Goal: Information Seeking & Learning: Learn about a topic

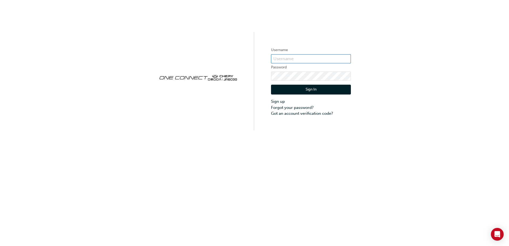
type input "ONE00405"
click at [328, 90] on button "Sign In" at bounding box center [311, 90] width 80 height 10
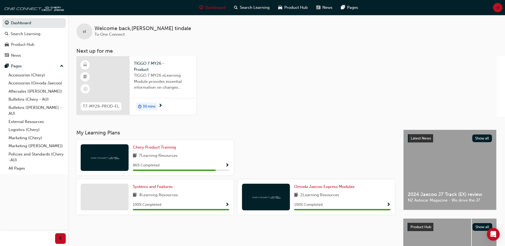
click at [154, 105] on span "30 mins" at bounding box center [149, 107] width 13 height 6
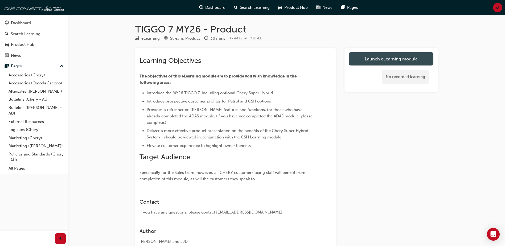
click at [403, 54] on link "Launch eLearning module" at bounding box center [391, 58] width 85 height 13
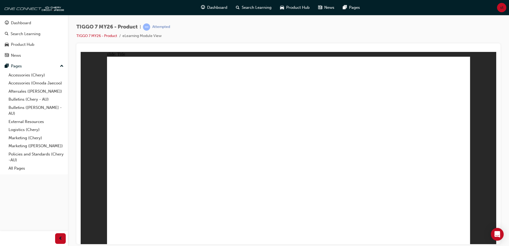
drag, startPoint x: 454, startPoint y: 234, endPoint x: 461, endPoint y: 235, distance: 6.7
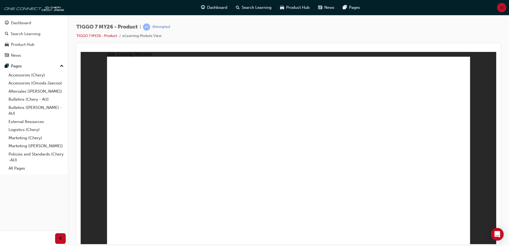
drag, startPoint x: 460, startPoint y: 237, endPoint x: 177, endPoint y: 114, distance: 309.0
drag, startPoint x: 170, startPoint y: 120, endPoint x: 168, endPoint y: 127, distance: 6.7
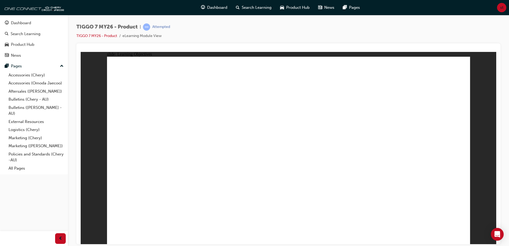
drag, startPoint x: 217, startPoint y: 194, endPoint x: 248, endPoint y: 181, distance: 33.4
drag, startPoint x: 248, startPoint y: 181, endPoint x: 313, endPoint y: 138, distance: 77.7
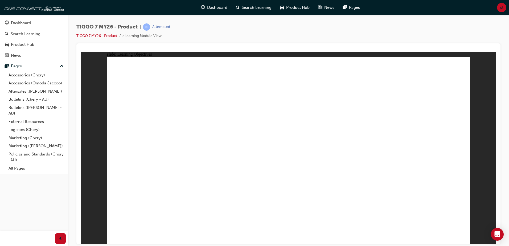
drag, startPoint x: 313, startPoint y: 138, endPoint x: 306, endPoint y: 137, distance: 6.4
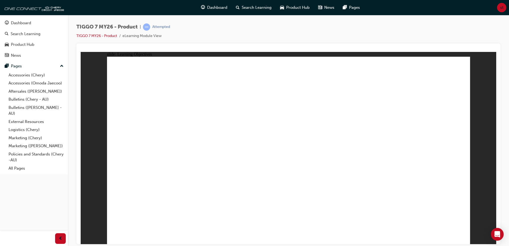
drag, startPoint x: 369, startPoint y: 187, endPoint x: 166, endPoint y: 150, distance: 206.2
drag, startPoint x: 166, startPoint y: 150, endPoint x: 187, endPoint y: 167, distance: 26.3
drag, startPoint x: 187, startPoint y: 167, endPoint x: 226, endPoint y: 174, distance: 39.8
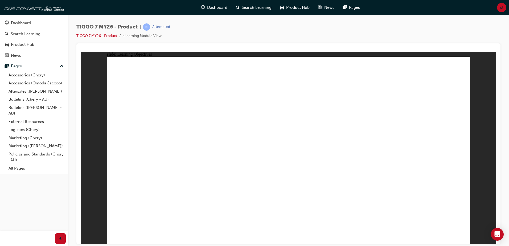
drag, startPoint x: 226, startPoint y: 174, endPoint x: 218, endPoint y: 174, distance: 8.0
drag, startPoint x: 144, startPoint y: 190, endPoint x: 224, endPoint y: 198, distance: 80.3
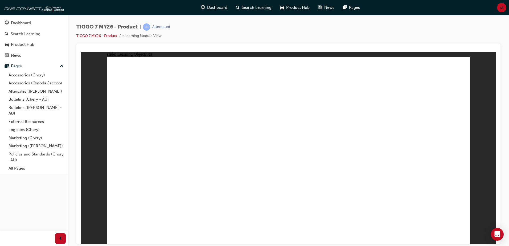
drag, startPoint x: 224, startPoint y: 198, endPoint x: 319, endPoint y: 192, distance: 95.5
drag, startPoint x: 412, startPoint y: 183, endPoint x: 361, endPoint y: 158, distance: 56.2
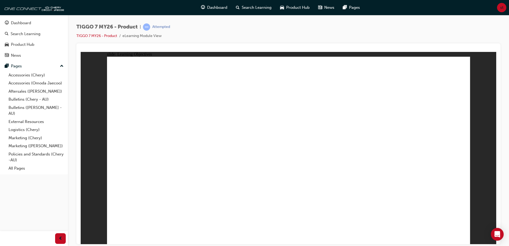
drag, startPoint x: 185, startPoint y: 191, endPoint x: 151, endPoint y: 189, distance: 33.6
drag, startPoint x: 151, startPoint y: 189, endPoint x: 234, endPoint y: 192, distance: 82.3
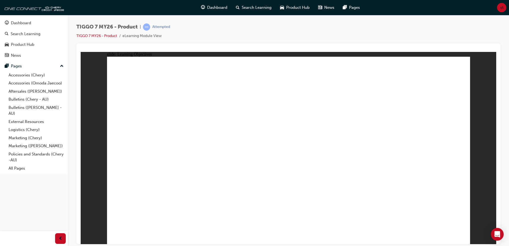
drag, startPoint x: 234, startPoint y: 192, endPoint x: 241, endPoint y: 188, distance: 8.2
drag, startPoint x: 279, startPoint y: 187, endPoint x: 328, endPoint y: 162, distance: 55.5
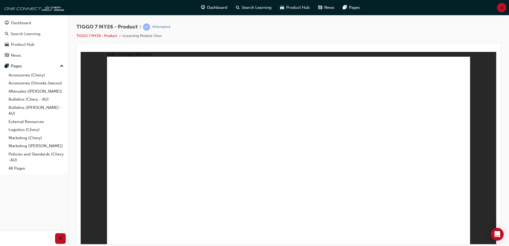
drag, startPoint x: 152, startPoint y: 157, endPoint x: 289, endPoint y: 174, distance: 137.3
drag, startPoint x: 289, startPoint y: 174, endPoint x: 266, endPoint y: 169, distance: 23.4
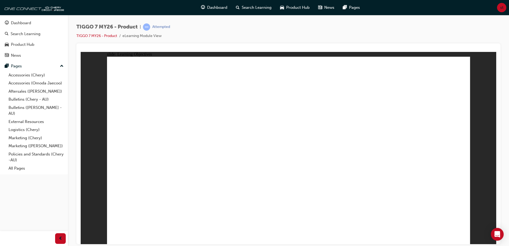
drag, startPoint x: 256, startPoint y: 170, endPoint x: 264, endPoint y: 163, distance: 10.6
drag, startPoint x: 264, startPoint y: 163, endPoint x: 265, endPoint y: 166, distance: 2.7
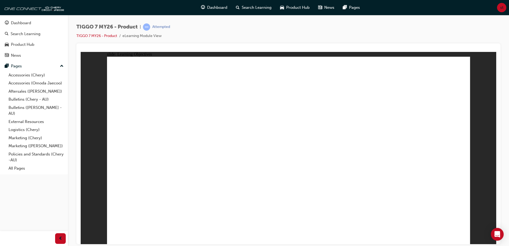
drag, startPoint x: 457, startPoint y: 169, endPoint x: 430, endPoint y: 169, distance: 26.4
drag, startPoint x: 392, startPoint y: 182, endPoint x: 394, endPoint y: 187, distance: 4.5
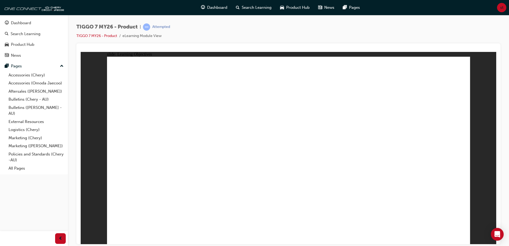
drag, startPoint x: 434, startPoint y: 184, endPoint x: 420, endPoint y: 182, distance: 14.3
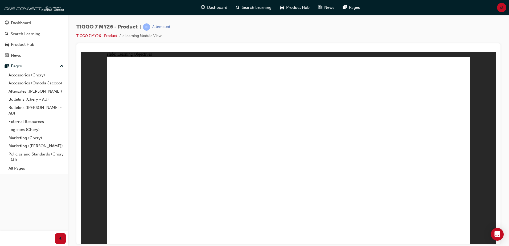
drag, startPoint x: 312, startPoint y: 172, endPoint x: 351, endPoint y: 180, distance: 39.3
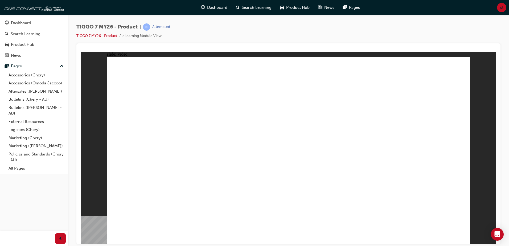
drag, startPoint x: 280, startPoint y: 143, endPoint x: 251, endPoint y: 121, distance: 36.4
drag, startPoint x: 251, startPoint y: 121, endPoint x: 280, endPoint y: 112, distance: 30.5
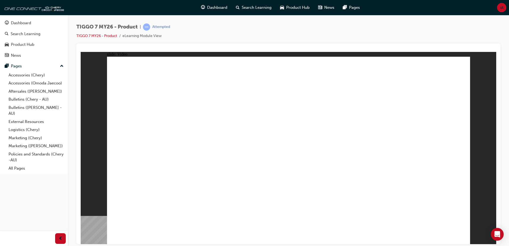
drag, startPoint x: 305, startPoint y: 117, endPoint x: 335, endPoint y: 136, distance: 36.0
drag, startPoint x: 215, startPoint y: 186, endPoint x: 220, endPoint y: 184, distance: 5.1
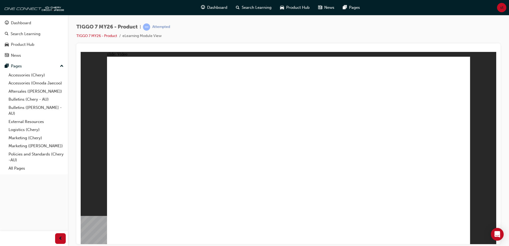
drag, startPoint x: 253, startPoint y: 184, endPoint x: 301, endPoint y: 174, distance: 48.5
drag
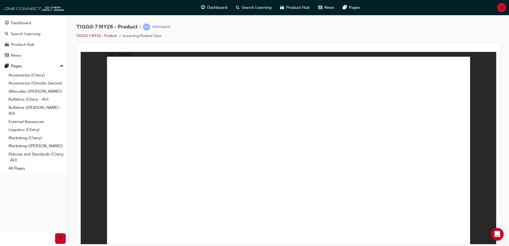
drag, startPoint x: 259, startPoint y: 144, endPoint x: 233, endPoint y: 145, distance: 26.4
drag, startPoint x: 181, startPoint y: 158, endPoint x: 168, endPoint y: 173, distance: 19.6
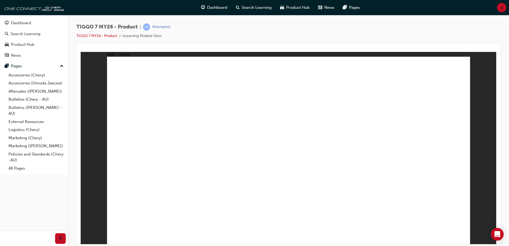
drag, startPoint x: 168, startPoint y: 173, endPoint x: 172, endPoint y: 176, distance: 5.4
drag, startPoint x: 194, startPoint y: 179, endPoint x: 287, endPoint y: 167, distance: 93.6
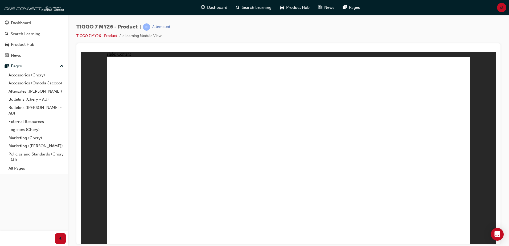
drag, startPoint x: 287, startPoint y: 167, endPoint x: 374, endPoint y: 151, distance: 88.5
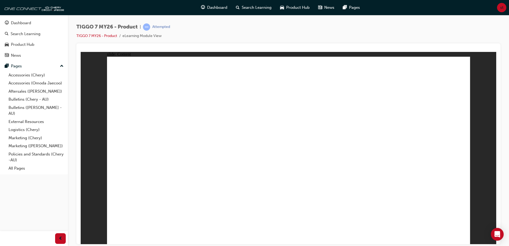
drag, startPoint x: 215, startPoint y: 216, endPoint x: 199, endPoint y: 216, distance: 16.0
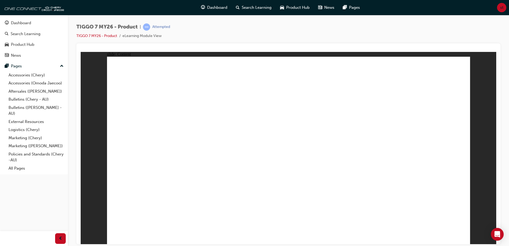
drag, startPoint x: 387, startPoint y: 198, endPoint x: 387, endPoint y: 176, distance: 21.8
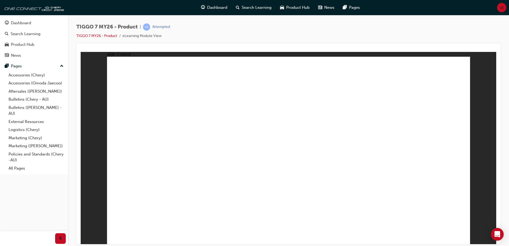
drag, startPoint x: 384, startPoint y: 146, endPoint x: 381, endPoint y: 118, distance: 28.2
drag, startPoint x: 381, startPoint y: 118, endPoint x: 383, endPoint y: 90, distance: 28.8
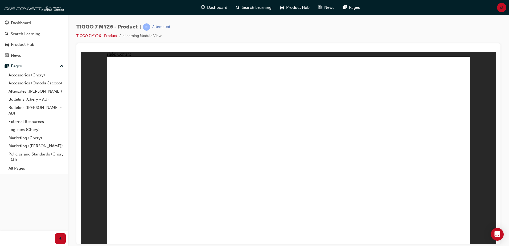
drag, startPoint x: 383, startPoint y: 98, endPoint x: 381, endPoint y: 114, distance: 16.9
drag, startPoint x: 378, startPoint y: 127, endPoint x: 354, endPoint y: 158, distance: 39.5
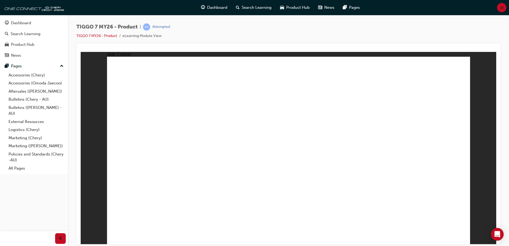
drag, startPoint x: 354, startPoint y: 158, endPoint x: 296, endPoint y: 185, distance: 64.1
drag, startPoint x: 317, startPoint y: 191, endPoint x: 349, endPoint y: 186, distance: 32.1
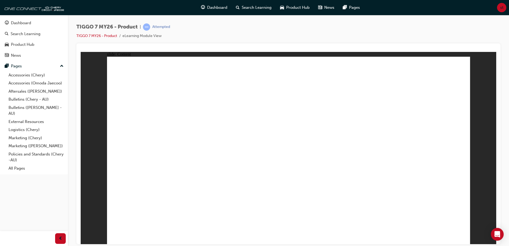
drag, startPoint x: 369, startPoint y: 144, endPoint x: 356, endPoint y: 116, distance: 30.5
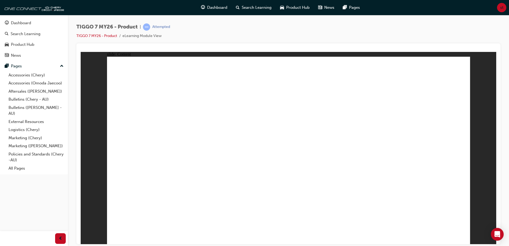
drag, startPoint x: 361, startPoint y: 197, endPoint x: 364, endPoint y: 198, distance: 2.7
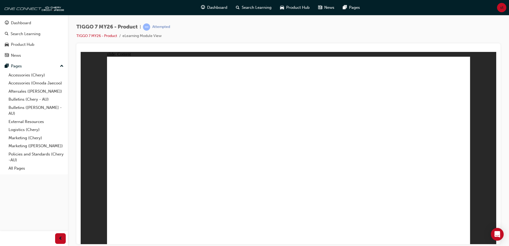
drag, startPoint x: 404, startPoint y: 201, endPoint x: 414, endPoint y: 184, distance: 19.6
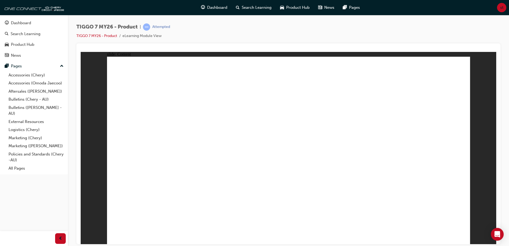
drag, startPoint x: 371, startPoint y: 85, endPoint x: 380, endPoint y: 85, distance: 8.8
drag, startPoint x: 159, startPoint y: 129, endPoint x: 162, endPoint y: 134, distance: 5.7
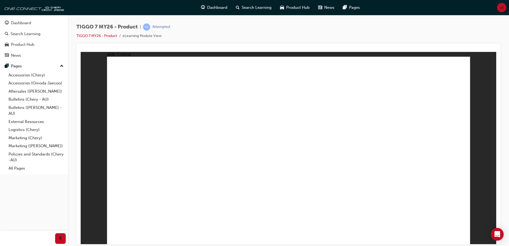
drag, startPoint x: 421, startPoint y: 141, endPoint x: 414, endPoint y: 140, distance: 7.8
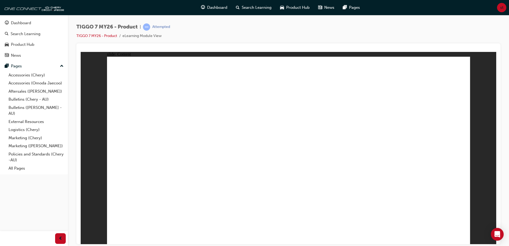
drag, startPoint x: 408, startPoint y: 134, endPoint x: 433, endPoint y: 138, distance: 25.7
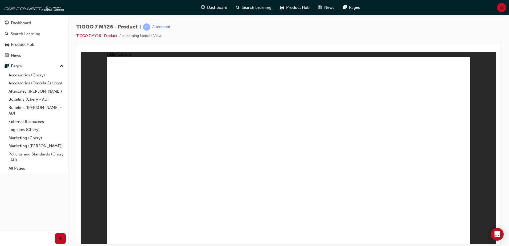
drag, startPoint x: 260, startPoint y: 149, endPoint x: 264, endPoint y: 121, distance: 28.4
drag, startPoint x: 264, startPoint y: 121, endPoint x: 324, endPoint y: 143, distance: 64.3
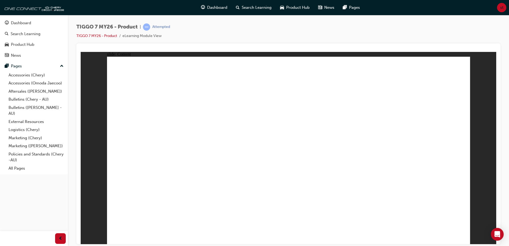
drag, startPoint x: 360, startPoint y: 151, endPoint x: 361, endPoint y: 148, distance: 3.7
drag, startPoint x: 332, startPoint y: 136, endPoint x: 356, endPoint y: 182, distance: 51.3
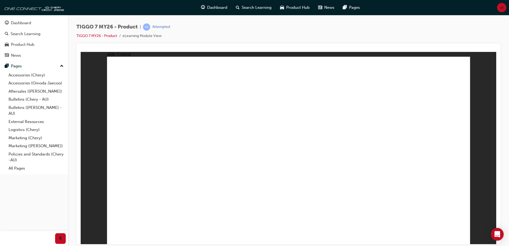
drag, startPoint x: 427, startPoint y: 182, endPoint x: 432, endPoint y: 190, distance: 8.8
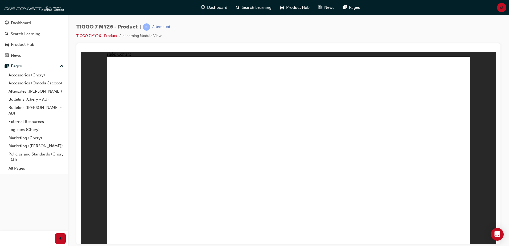
drag, startPoint x: 347, startPoint y: 187, endPoint x: 370, endPoint y: 188, distance: 22.7
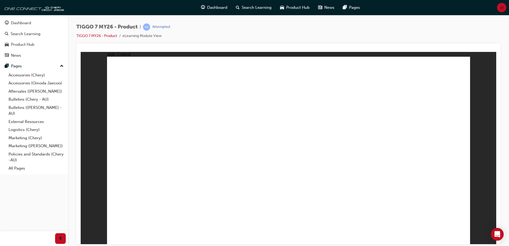
drag, startPoint x: 416, startPoint y: 193, endPoint x: 425, endPoint y: 194, distance: 8.9
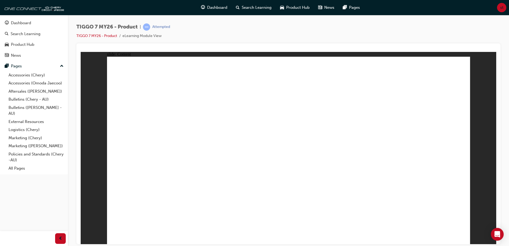
drag, startPoint x: 446, startPoint y: 74, endPoint x: 445, endPoint y: 80, distance: 5.6
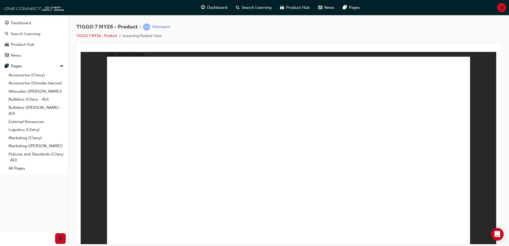
drag, startPoint x: 235, startPoint y: 115, endPoint x: 267, endPoint y: 130, distance: 35.1
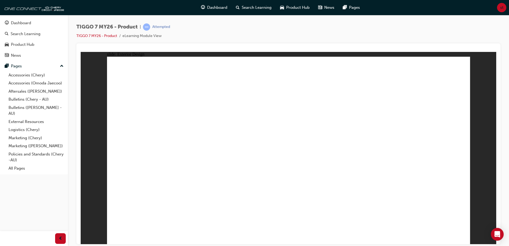
drag, startPoint x: 211, startPoint y: 185, endPoint x: 198, endPoint y: 180, distance: 14.0
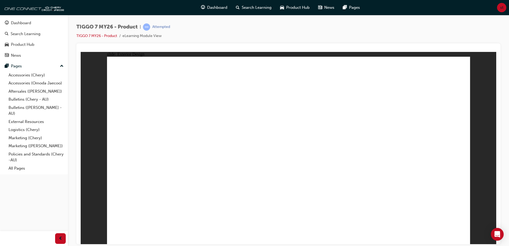
drag, startPoint x: 160, startPoint y: 216, endPoint x: 139, endPoint y: 180, distance: 41.1
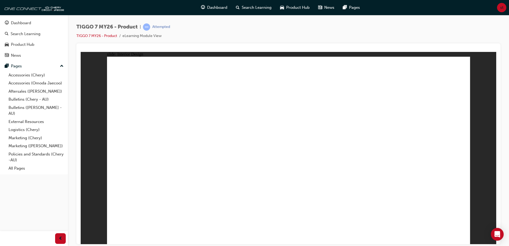
drag, startPoint x: 156, startPoint y: 192, endPoint x: 154, endPoint y: 202, distance: 10.6
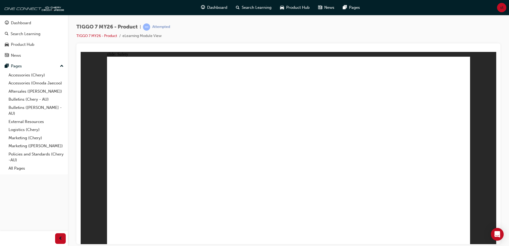
drag, startPoint x: 412, startPoint y: 192, endPoint x: 400, endPoint y: 193, distance: 12.5
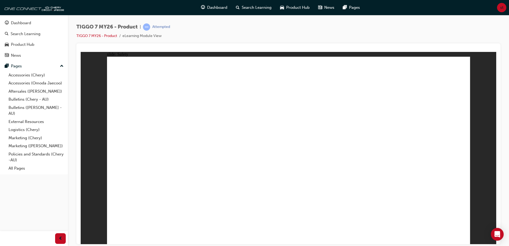
drag, startPoint x: 425, startPoint y: 199, endPoint x: 416, endPoint y: 190, distance: 13.2
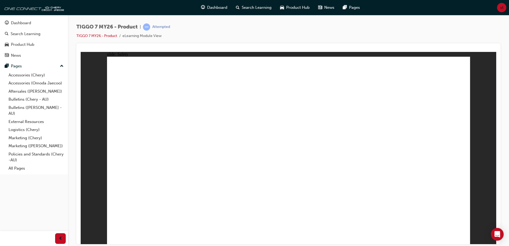
drag, startPoint x: 416, startPoint y: 190, endPoint x: 411, endPoint y: 177, distance: 13.8
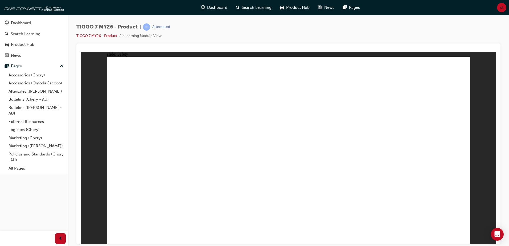
drag, startPoint x: 220, startPoint y: 199, endPoint x: 349, endPoint y: 185, distance: 129.6
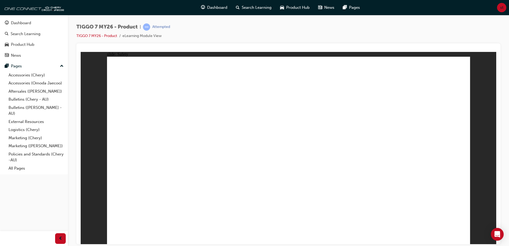
drag, startPoint x: 349, startPoint y: 185, endPoint x: 395, endPoint y: 170, distance: 48.1
drag, startPoint x: 395, startPoint y: 170, endPoint x: 396, endPoint y: 159, distance: 10.9
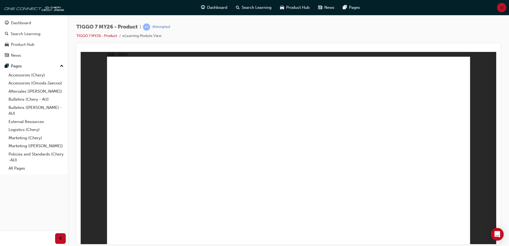
drag, startPoint x: 396, startPoint y: 159, endPoint x: 351, endPoint y: 174, distance: 47.6
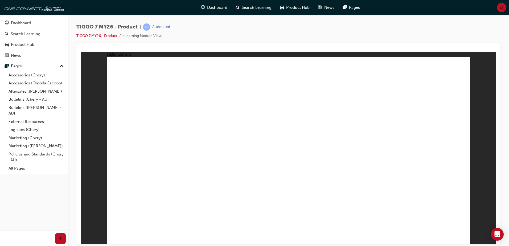
drag, startPoint x: 262, startPoint y: 154, endPoint x: 260, endPoint y: 147, distance: 7.4
drag, startPoint x: 261, startPoint y: 136, endPoint x: 308, endPoint y: 129, distance: 47.3
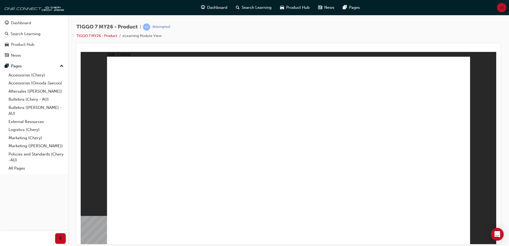
drag, startPoint x: 222, startPoint y: 167, endPoint x: 222, endPoint y: 146, distance: 20.5
drag, startPoint x: 143, startPoint y: 118, endPoint x: 151, endPoint y: 154, distance: 36.4
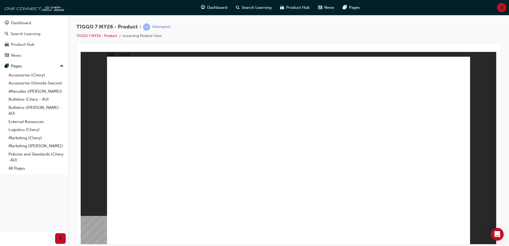
drag, startPoint x: 178, startPoint y: 166, endPoint x: 269, endPoint y: 125, distance: 99.6
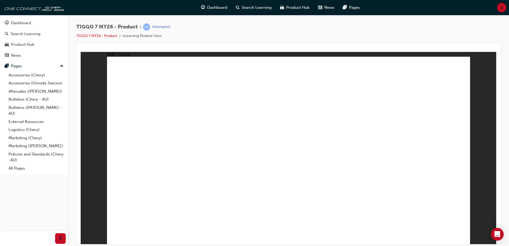
drag, startPoint x: 269, startPoint y: 125, endPoint x: 315, endPoint y: 159, distance: 56.8
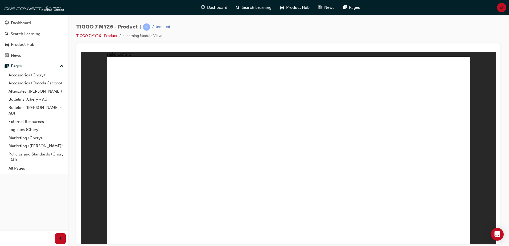
drag, startPoint x: 269, startPoint y: 82, endPoint x: 312, endPoint y: 118, distance: 56.0
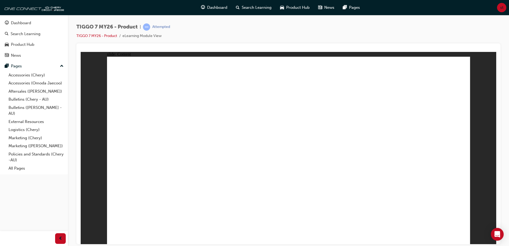
drag, startPoint x: 403, startPoint y: 134, endPoint x: 405, endPoint y: 138, distance: 5.1
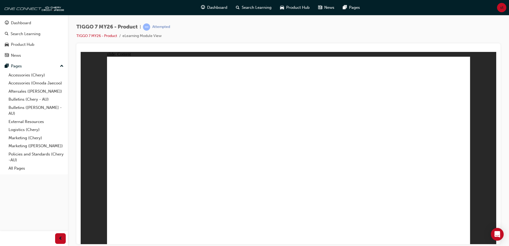
drag, startPoint x: 385, startPoint y: 115, endPoint x: 380, endPoint y: 129, distance: 14.6
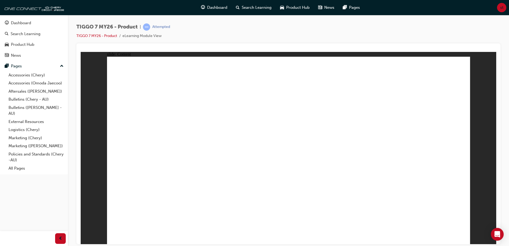
drag, startPoint x: 386, startPoint y: 99, endPoint x: 373, endPoint y: 111, distance: 17.5
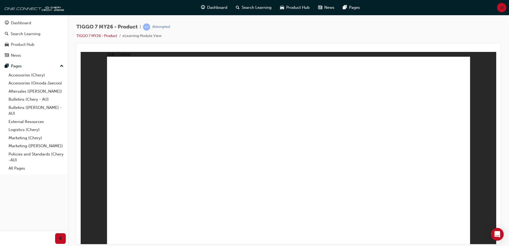
drag, startPoint x: 279, startPoint y: 167, endPoint x: 241, endPoint y: 182, distance: 40.4
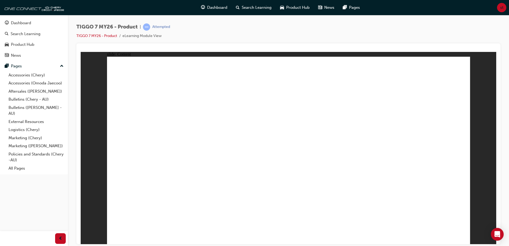
drag, startPoint x: 293, startPoint y: 93, endPoint x: 349, endPoint y: 114, distance: 60.1
drag, startPoint x: 349, startPoint y: 114, endPoint x: 404, endPoint y: 136, distance: 59.0
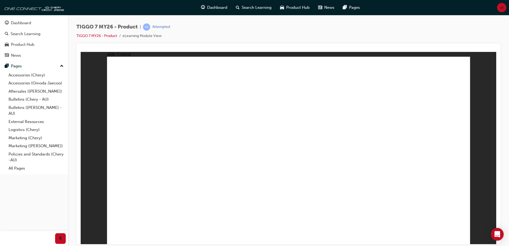
drag, startPoint x: 367, startPoint y: 148, endPoint x: 398, endPoint y: 148, distance: 30.6
drag, startPoint x: 398, startPoint y: 148, endPoint x: 392, endPoint y: 155, distance: 9.1
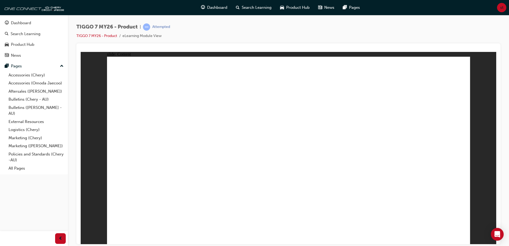
drag, startPoint x: 392, startPoint y: 155, endPoint x: 166, endPoint y: 157, distance: 226.0
drag, startPoint x: 154, startPoint y: 123, endPoint x: 269, endPoint y: 77, distance: 124.1
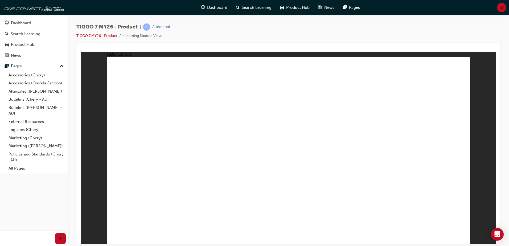
drag, startPoint x: 267, startPoint y: 88, endPoint x: 272, endPoint y: 91, distance: 6.0
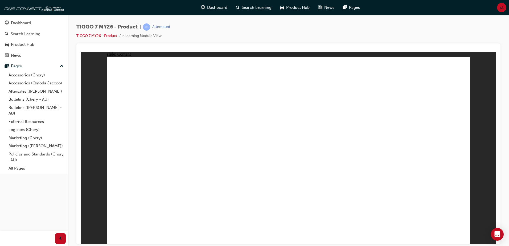
drag, startPoint x: 350, startPoint y: 105, endPoint x: 456, endPoint y: 111, distance: 105.6
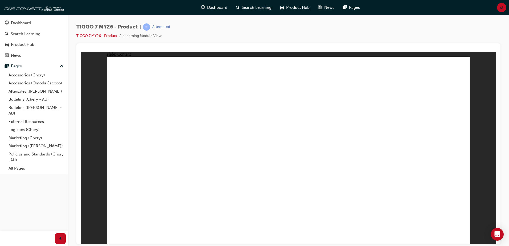
drag, startPoint x: 439, startPoint y: 130, endPoint x: 439, endPoint y: 152, distance: 21.8
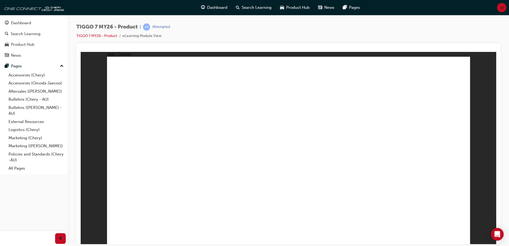
drag, startPoint x: 440, startPoint y: 158, endPoint x: 437, endPoint y: 122, distance: 36.9
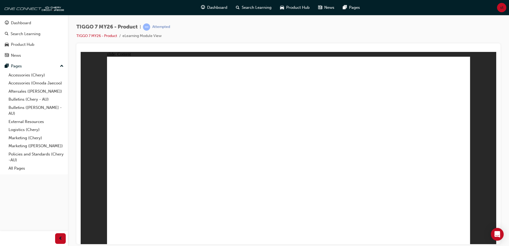
drag, startPoint x: 147, startPoint y: 187, endPoint x: 147, endPoint y: 184, distance: 3.2
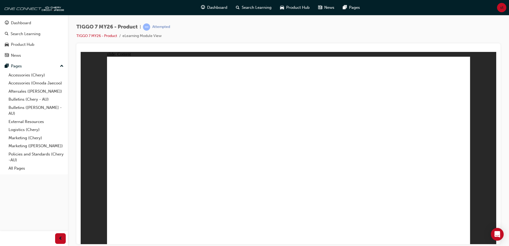
drag, startPoint x: 213, startPoint y: 133, endPoint x: 223, endPoint y: 134, distance: 9.6
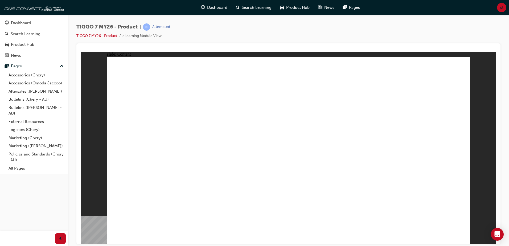
drag, startPoint x: 220, startPoint y: 124, endPoint x: 225, endPoint y: 123, distance: 5.1
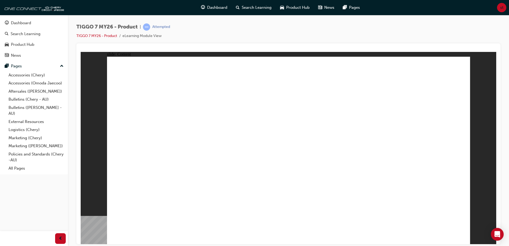
drag, startPoint x: 179, startPoint y: 98, endPoint x: 196, endPoint y: 84, distance: 21.2
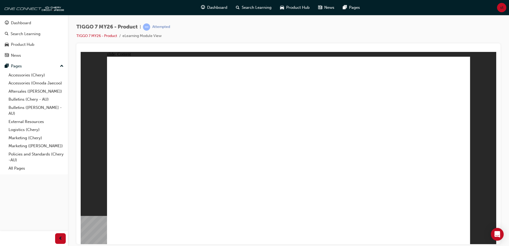
drag, startPoint x: 163, startPoint y: 95, endPoint x: 172, endPoint y: 93, distance: 9.4
drag, startPoint x: 466, startPoint y: 65, endPoint x: 462, endPoint y: 67, distance: 4.4
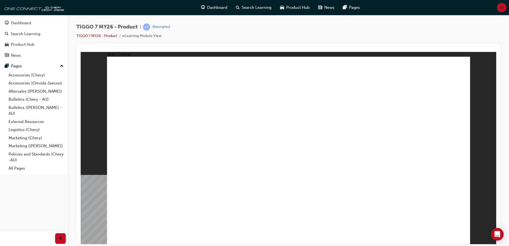
drag, startPoint x: 189, startPoint y: 101, endPoint x: 369, endPoint y: 88, distance: 181.2
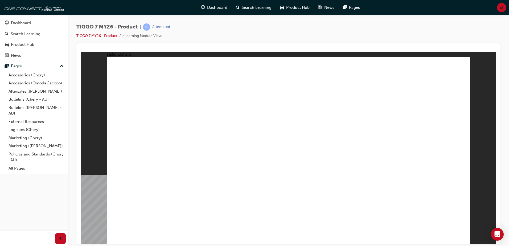
drag, startPoint x: 166, startPoint y: 92, endPoint x: 382, endPoint y: 72, distance: 217.0
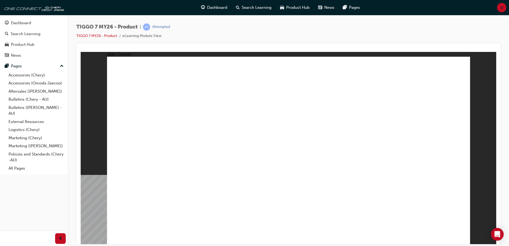
drag, startPoint x: 231, startPoint y: 88, endPoint x: 294, endPoint y: 83, distance: 62.8
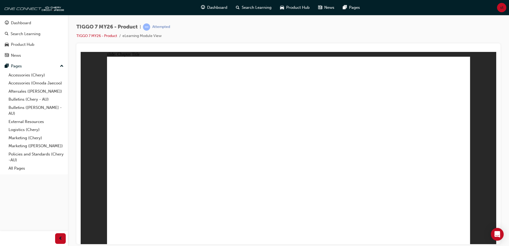
drag, startPoint x: 216, startPoint y: 178, endPoint x: 221, endPoint y: 178, distance: 5.1
drag, startPoint x: 348, startPoint y: 184, endPoint x: 392, endPoint y: 184, distance: 43.9
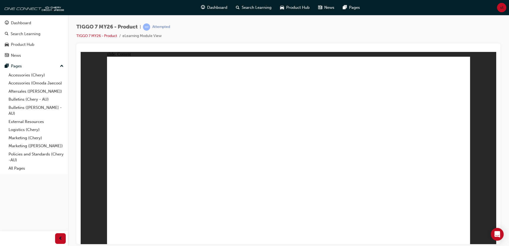
drag, startPoint x: 418, startPoint y: 87, endPoint x: 415, endPoint y: 88, distance: 3.8
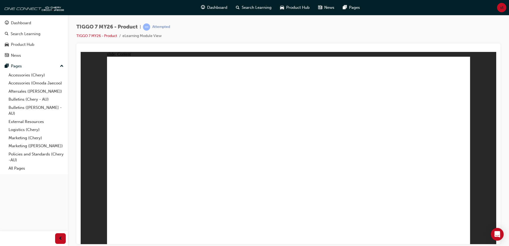
drag, startPoint x: 133, startPoint y: 110, endPoint x: 139, endPoint y: 130, distance: 21.6
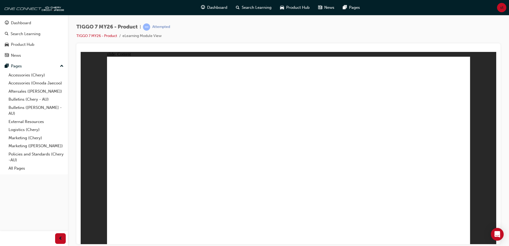
drag, startPoint x: 302, startPoint y: 78, endPoint x: 378, endPoint y: 82, distance: 76.3
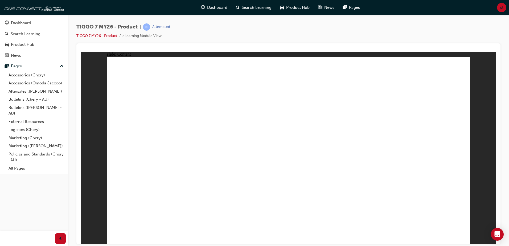
drag, startPoint x: 204, startPoint y: 175, endPoint x: 203, endPoint y: 188, distance: 13.1
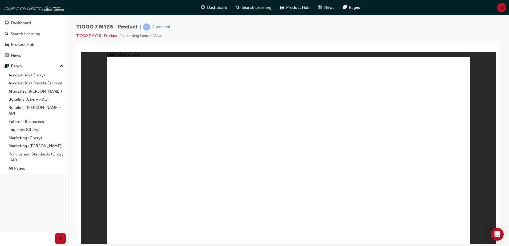
drag, startPoint x: 203, startPoint y: 188, endPoint x: 201, endPoint y: 191, distance: 3.7
drag, startPoint x: 224, startPoint y: 188, endPoint x: 225, endPoint y: 176, distance: 12.3
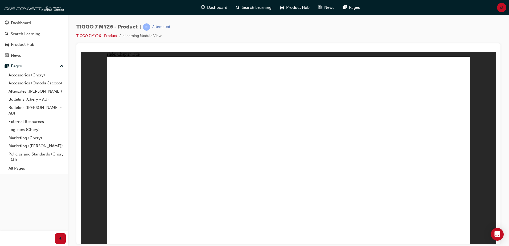
drag, startPoint x: 222, startPoint y: 143, endPoint x: 224, endPoint y: 99, distance: 44.5
drag, startPoint x: 283, startPoint y: 78, endPoint x: 439, endPoint y: 165, distance: 178.6
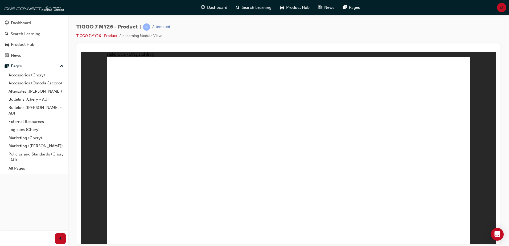
drag, startPoint x: 320, startPoint y: 120, endPoint x: 225, endPoint y: 168, distance: 107.0
drag, startPoint x: 437, startPoint y: 79, endPoint x: 377, endPoint y: 165, distance: 104.3
drag, startPoint x: 398, startPoint y: 114, endPoint x: 294, endPoint y: 160, distance: 114.2
drag, startPoint x: 313, startPoint y: 101, endPoint x: 141, endPoint y: 168, distance: 185.0
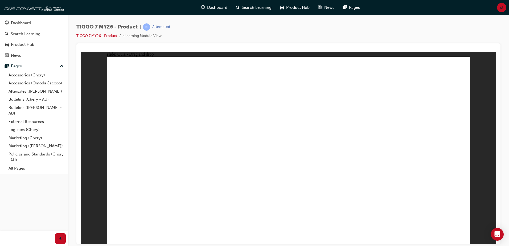
drag, startPoint x: 294, startPoint y: 100, endPoint x: 144, endPoint y: 170, distance: 165.4
drag, startPoint x: 368, startPoint y: 96, endPoint x: 161, endPoint y: 191, distance: 228.8
drag, startPoint x: 422, startPoint y: 102, endPoint x: 288, endPoint y: 174, distance: 151.6
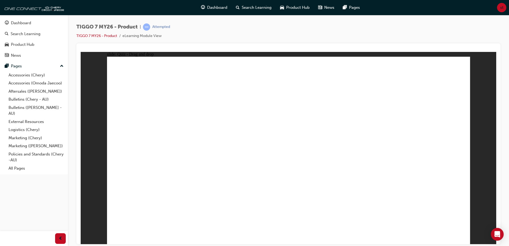
drag, startPoint x: 365, startPoint y: 108, endPoint x: 310, endPoint y: 185, distance: 94.9
drag, startPoint x: 437, startPoint y: 96, endPoint x: 350, endPoint y: 187, distance: 126.2
drag, startPoint x: 322, startPoint y: 91, endPoint x: 360, endPoint y: 187, distance: 104.1
drag, startPoint x: 280, startPoint y: 75, endPoint x: 332, endPoint y: 170, distance: 108.4
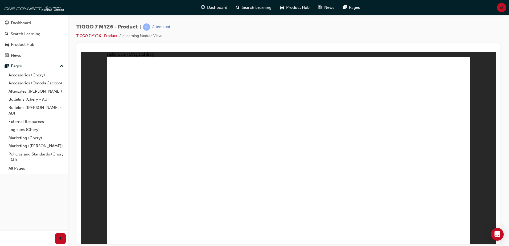
drag, startPoint x: 368, startPoint y: 76, endPoint x: 314, endPoint y: 186, distance: 122.5
drag, startPoint x: 291, startPoint y: 182, endPoint x: 161, endPoint y: 175, distance: 130.6
drag, startPoint x: 369, startPoint y: 92, endPoint x: 290, endPoint y: 137, distance: 90.1
drag, startPoint x: 250, startPoint y: 125, endPoint x: 213, endPoint y: 172, distance: 60.0
drag, startPoint x: 402, startPoint y: 98, endPoint x: 232, endPoint y: 191, distance: 194.2
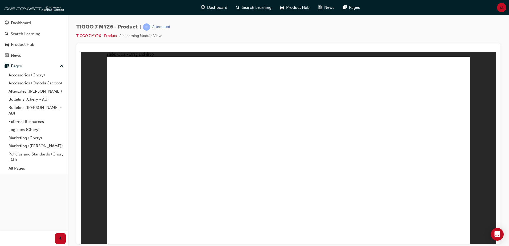
drag, startPoint x: 408, startPoint y: 76, endPoint x: 321, endPoint y: 189, distance: 142.3
drag, startPoint x: 443, startPoint y: 78, endPoint x: 213, endPoint y: 188, distance: 254.8
drag, startPoint x: 394, startPoint y: 110, endPoint x: 202, endPoint y: 189, distance: 207.4
drag, startPoint x: 290, startPoint y: 121, endPoint x: 189, endPoint y: 196, distance: 125.4
drag, startPoint x: 322, startPoint y: 82, endPoint x: 289, endPoint y: 103, distance: 38.6
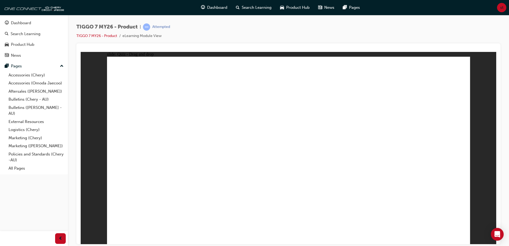
drag, startPoint x: 316, startPoint y: 80, endPoint x: 232, endPoint y: 175, distance: 126.7
drag, startPoint x: 235, startPoint y: 173, endPoint x: 318, endPoint y: 188, distance: 83.9
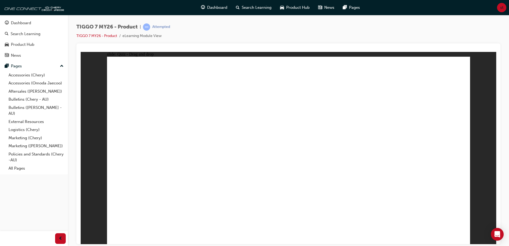
drag, startPoint x: 287, startPoint y: 103, endPoint x: 208, endPoint y: 161, distance: 98.6
drag, startPoint x: 369, startPoint y: 94, endPoint x: 192, endPoint y: 188, distance: 200.2
drag, startPoint x: 427, startPoint y: 97, endPoint x: 326, endPoint y: 182, distance: 131.9
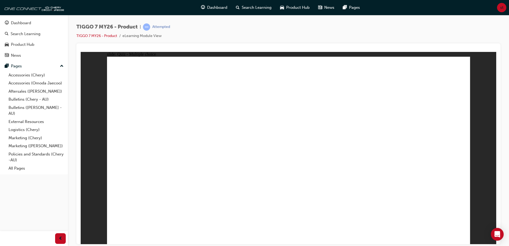
radio input "true"
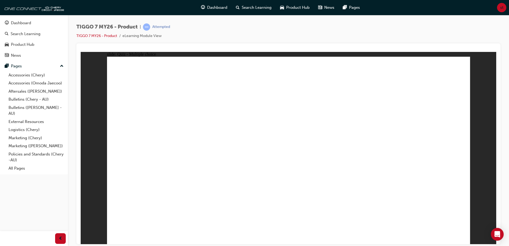
radio input "false"
radio input "true"
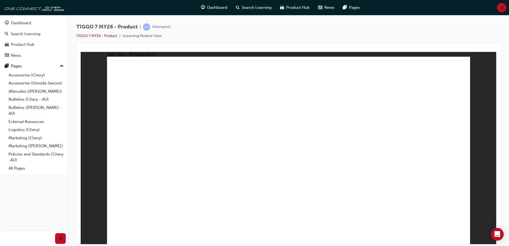
radio input "false"
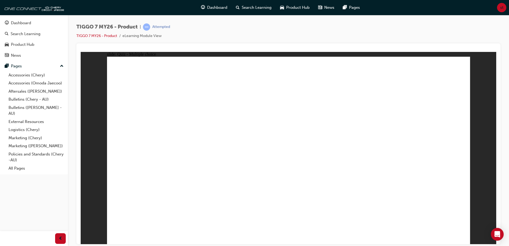
radio input "false"
radio input "true"
drag, startPoint x: 409, startPoint y: 178, endPoint x: 409, endPoint y: 175, distance: 3.5
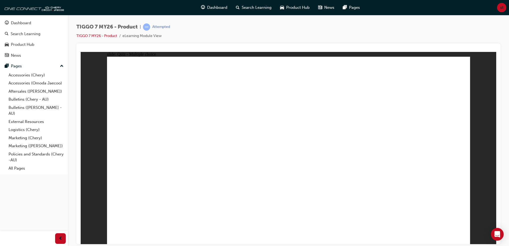
radio input "true"
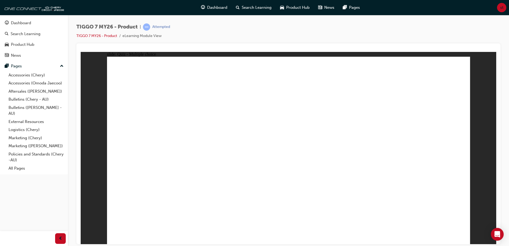
radio input "true"
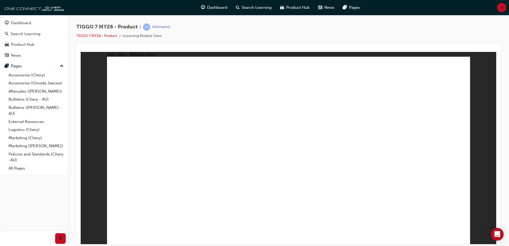
radio input "true"
radio input "false"
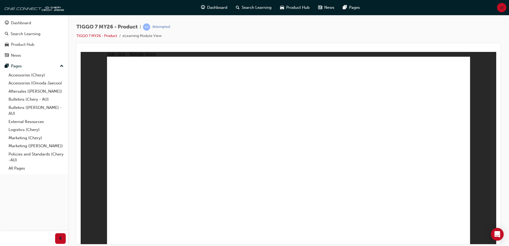
radio input "true"
drag, startPoint x: 299, startPoint y: 92, endPoint x: 350, endPoint y: 209, distance: 127.3
drag, startPoint x: 297, startPoint y: 83, endPoint x: 335, endPoint y: 198, distance: 121.1
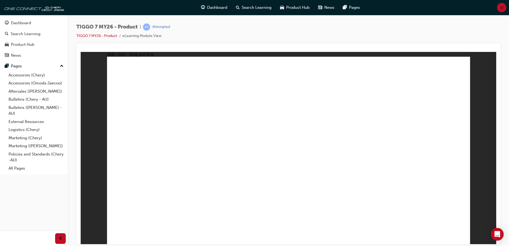
drag, startPoint x: 347, startPoint y: 104, endPoint x: 339, endPoint y: 153, distance: 48.8
drag, startPoint x: 348, startPoint y: 126, endPoint x: 359, endPoint y: 186, distance: 60.8
drag, startPoint x: 358, startPoint y: 76, endPoint x: 306, endPoint y: 192, distance: 126.7
drag, startPoint x: 421, startPoint y: 91, endPoint x: 371, endPoint y: 176, distance: 99.0
drag, startPoint x: 407, startPoint y: 79, endPoint x: 359, endPoint y: 196, distance: 126.0
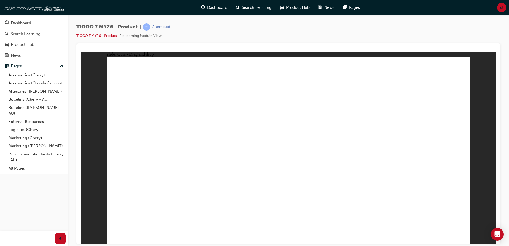
drag, startPoint x: 273, startPoint y: 181, endPoint x: 285, endPoint y: 180, distance: 12.5
radio input "true"
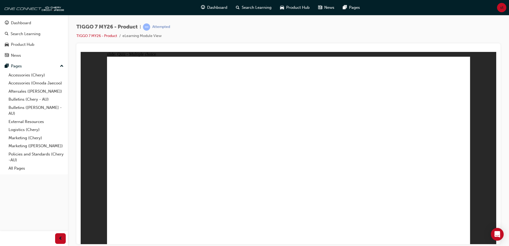
drag, startPoint x: 427, startPoint y: 77, endPoint x: 164, endPoint y: 172, distance: 280.1
drag, startPoint x: 315, startPoint y: 110, endPoint x: 208, endPoint y: 175, distance: 125.8
drag, startPoint x: 289, startPoint y: 85, endPoint x: 306, endPoint y: 170, distance: 86.9
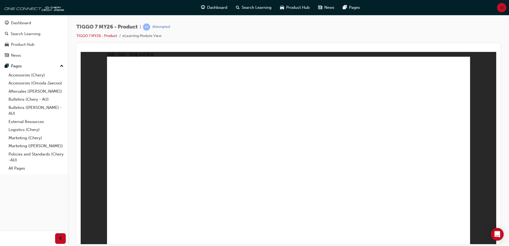
drag, startPoint x: 355, startPoint y: 98, endPoint x: 361, endPoint y: 160, distance: 62.6
drag, startPoint x: 404, startPoint y: 117, endPoint x: 430, endPoint y: 167, distance: 56.1
drag, startPoint x: 223, startPoint y: 166, endPoint x: 383, endPoint y: 167, distance: 159.7
drag, startPoint x: 356, startPoint y: 79, endPoint x: 199, endPoint y: 176, distance: 185.1
drag, startPoint x: 288, startPoint y: 152, endPoint x: 290, endPoint y: 34, distance: 118.5
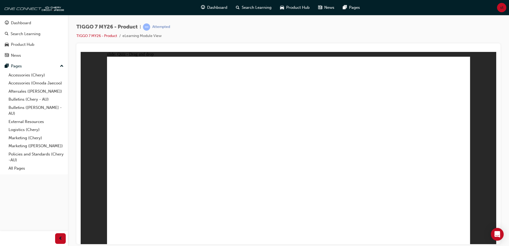
drag, startPoint x: 364, startPoint y: 172, endPoint x: 286, endPoint y: 147, distance: 81.2
drag, startPoint x: 300, startPoint y: 93, endPoint x: 369, endPoint y: 151, distance: 90.8
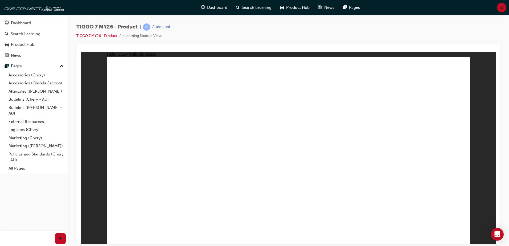
radio input "false"
radio input "true"
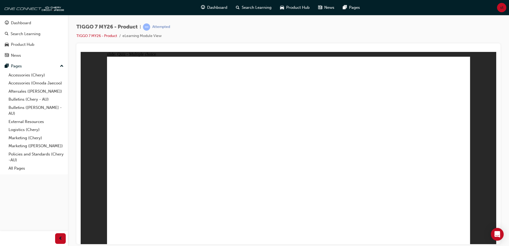
radio input "false"
radio input "true"
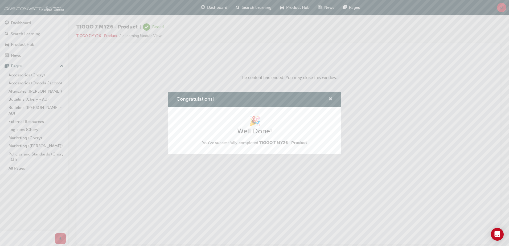
click at [330, 99] on span "cross-icon" at bounding box center [330, 99] width 4 height 5
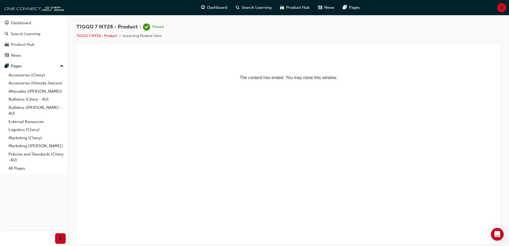
click at [506, 8] on div "st" at bounding box center [501, 7] width 9 height 9
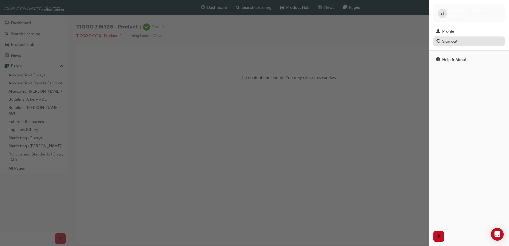
click at [457, 40] on div "Sign out" at bounding box center [449, 41] width 15 height 6
